Goal: Find specific page/section: Find specific page/section

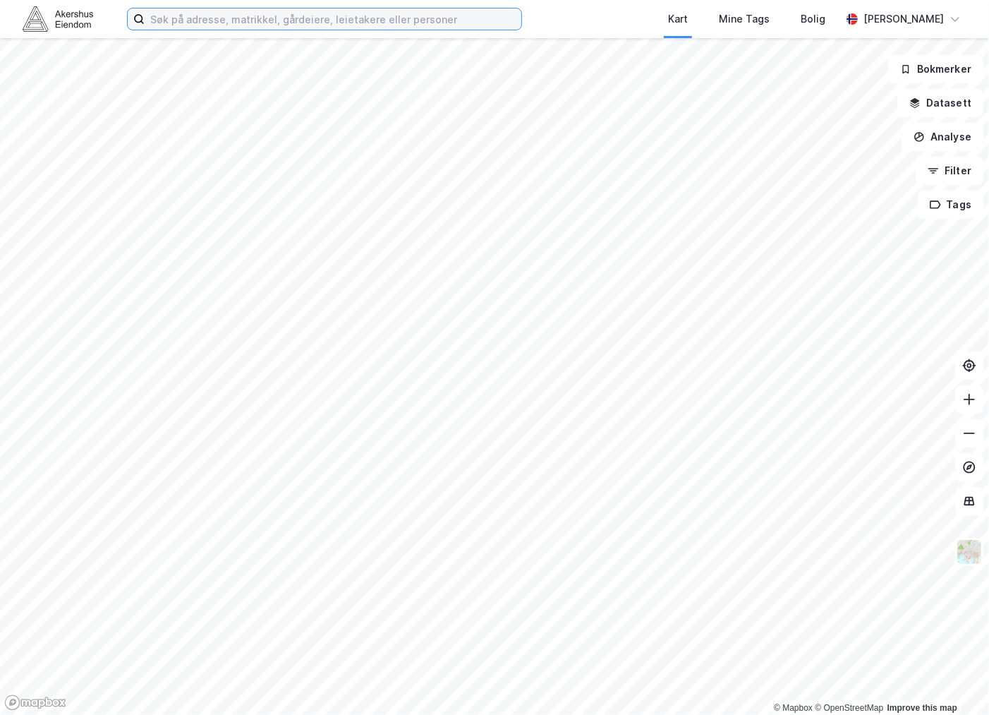
click at [167, 21] on input at bounding box center [333, 18] width 377 height 21
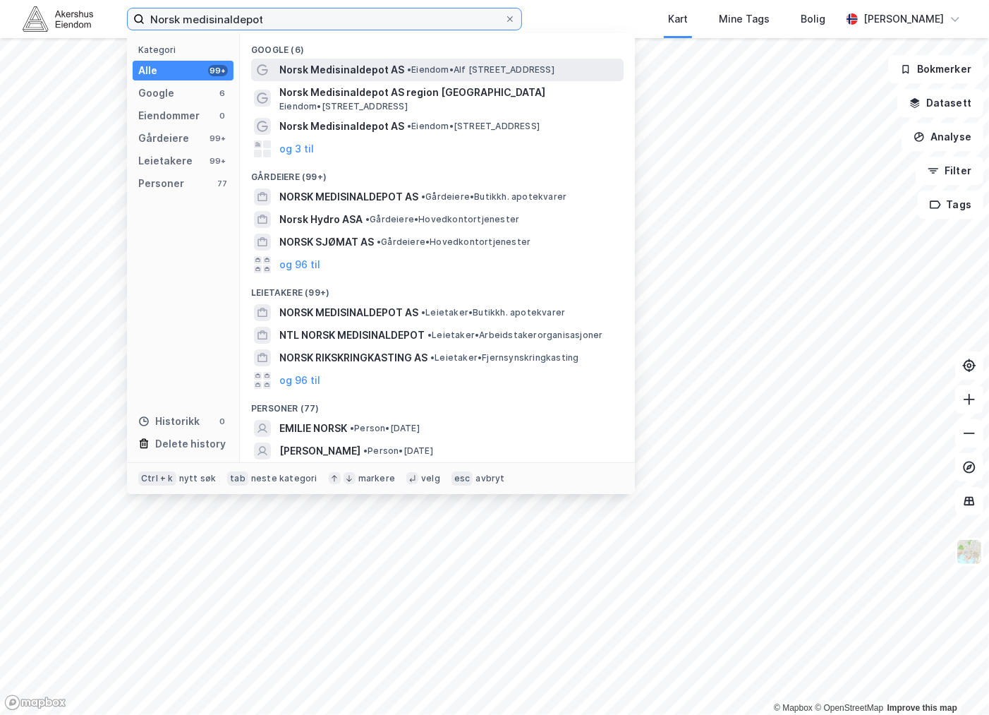
type input "Norsk medisinaldepot"
click at [448, 73] on span "• Eiendom • [PERSON_NAME][STREET_ADDRESS]" at bounding box center [480, 69] width 147 height 11
